Goal: Task Accomplishment & Management: Use online tool/utility

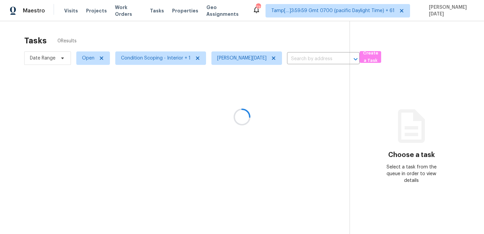
click at [144, 61] on div at bounding box center [242, 117] width 484 height 234
